Goal: Task Accomplishment & Management: Use online tool/utility

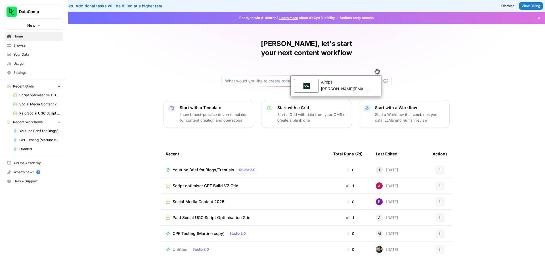
click at [216, 167] on span "Youtube Brief for Blogs/Tutorials" at bounding box center [204, 170] width 62 height 6
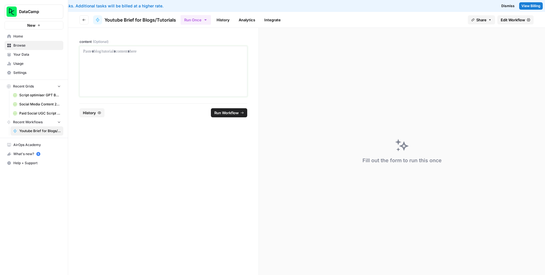
click at [155, 68] on div at bounding box center [163, 71] width 160 height 45
click at [151, 57] on div at bounding box center [163, 71] width 160 height 45
click at [172, 56] on div at bounding box center [163, 71] width 160 height 45
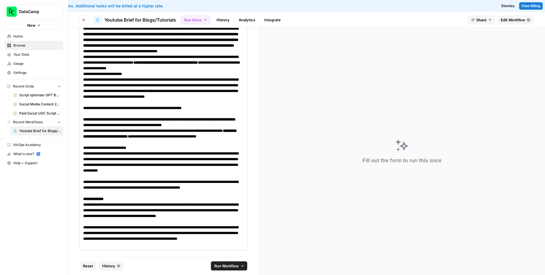
scroll to position [3880, 0]
click at [231, 267] on span "Run Workflow" at bounding box center [226, 266] width 24 height 6
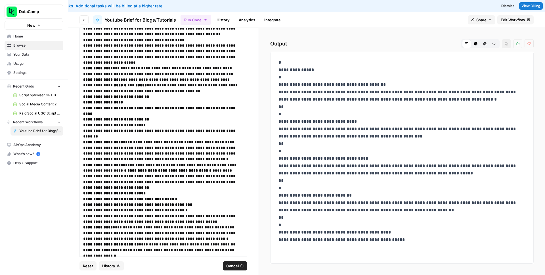
scroll to position [1741, 0]
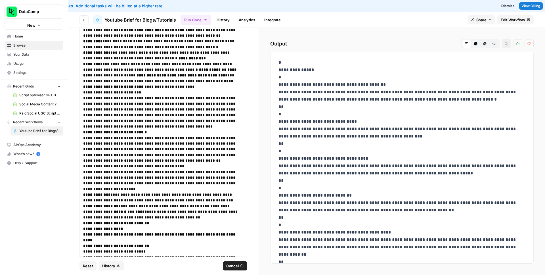
click at [486, 43] on icon "button" at bounding box center [485, 43] width 3 height 3
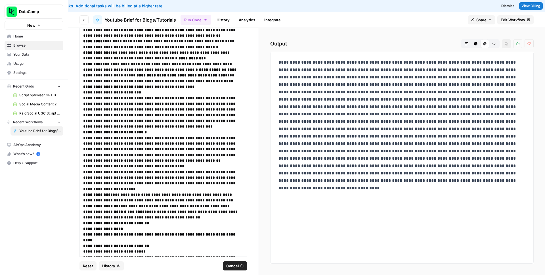
click at [465, 43] on icon "button" at bounding box center [466, 43] width 3 height 3
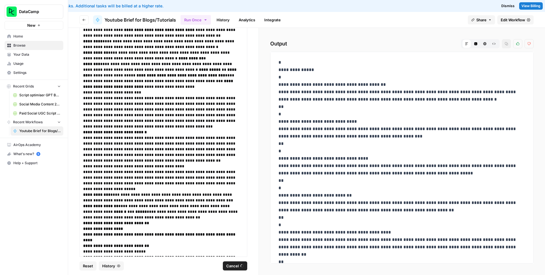
click at [494, 46] on button "Raw Output" at bounding box center [494, 43] width 9 height 9
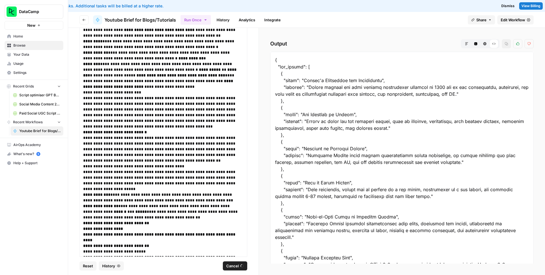
click at [479, 46] on button "Code Editor" at bounding box center [475, 43] width 9 height 9
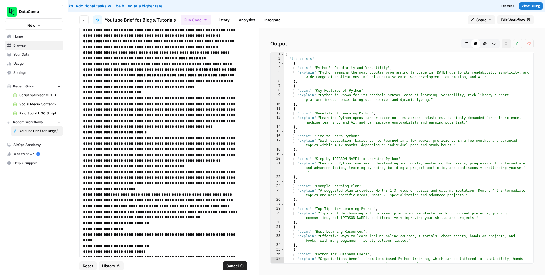
click at [466, 45] on icon "button" at bounding box center [466, 43] width 3 height 3
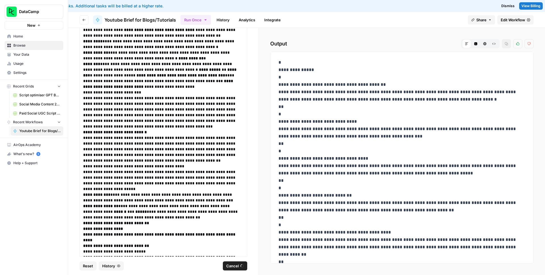
click at [493, 46] on button "Raw Output" at bounding box center [494, 43] width 9 height 9
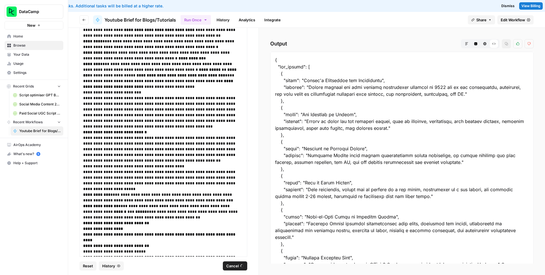
click at [472, 44] on button "Code Editor" at bounding box center [475, 43] width 9 height 9
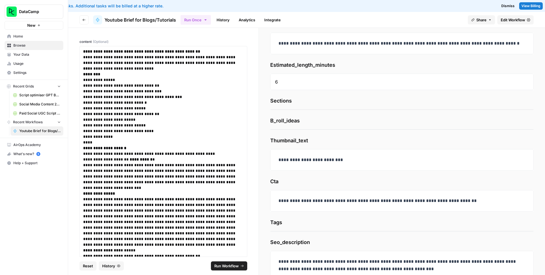
scroll to position [89, 0]
